Goal: Task Accomplishment & Management: Manage account settings

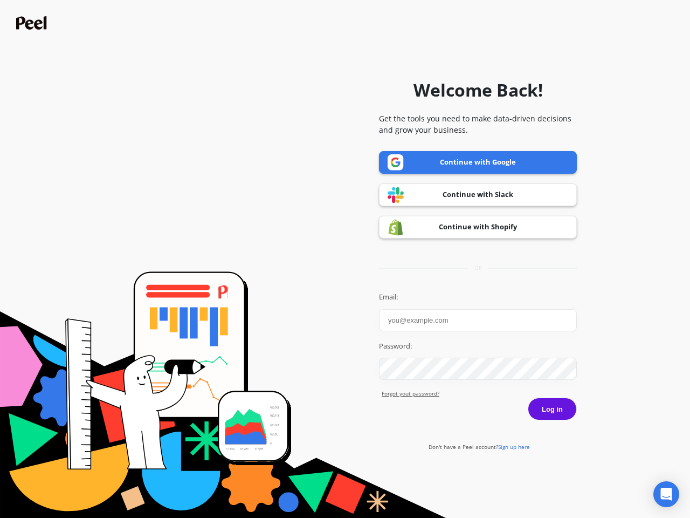
click at [666, 494] on icon "Open Intercom Messenger" at bounding box center [666, 493] width 11 height 13
